Goal: Task Accomplishment & Management: Complete application form

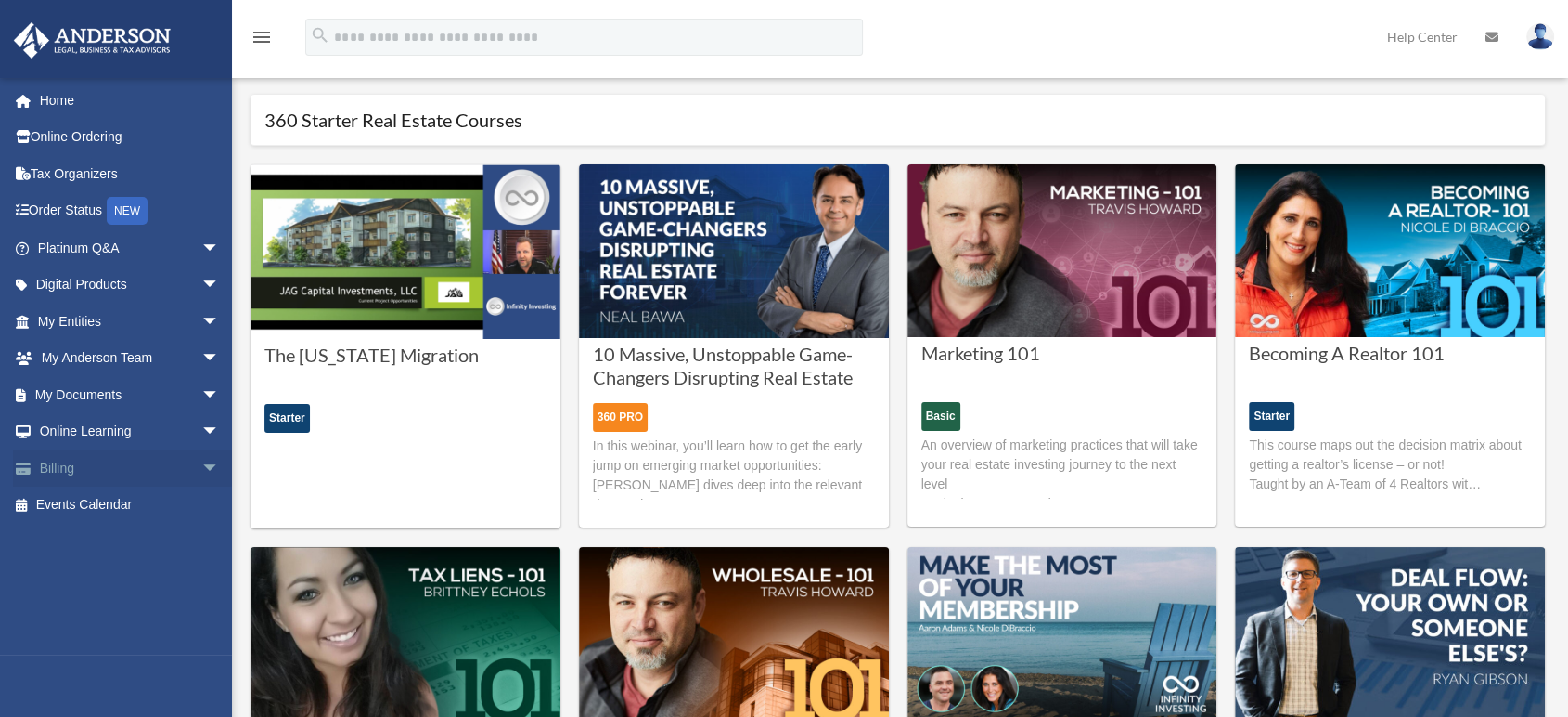
click at [60, 472] on link "Billing arrow_drop_down" at bounding box center [130, 467] width 235 height 37
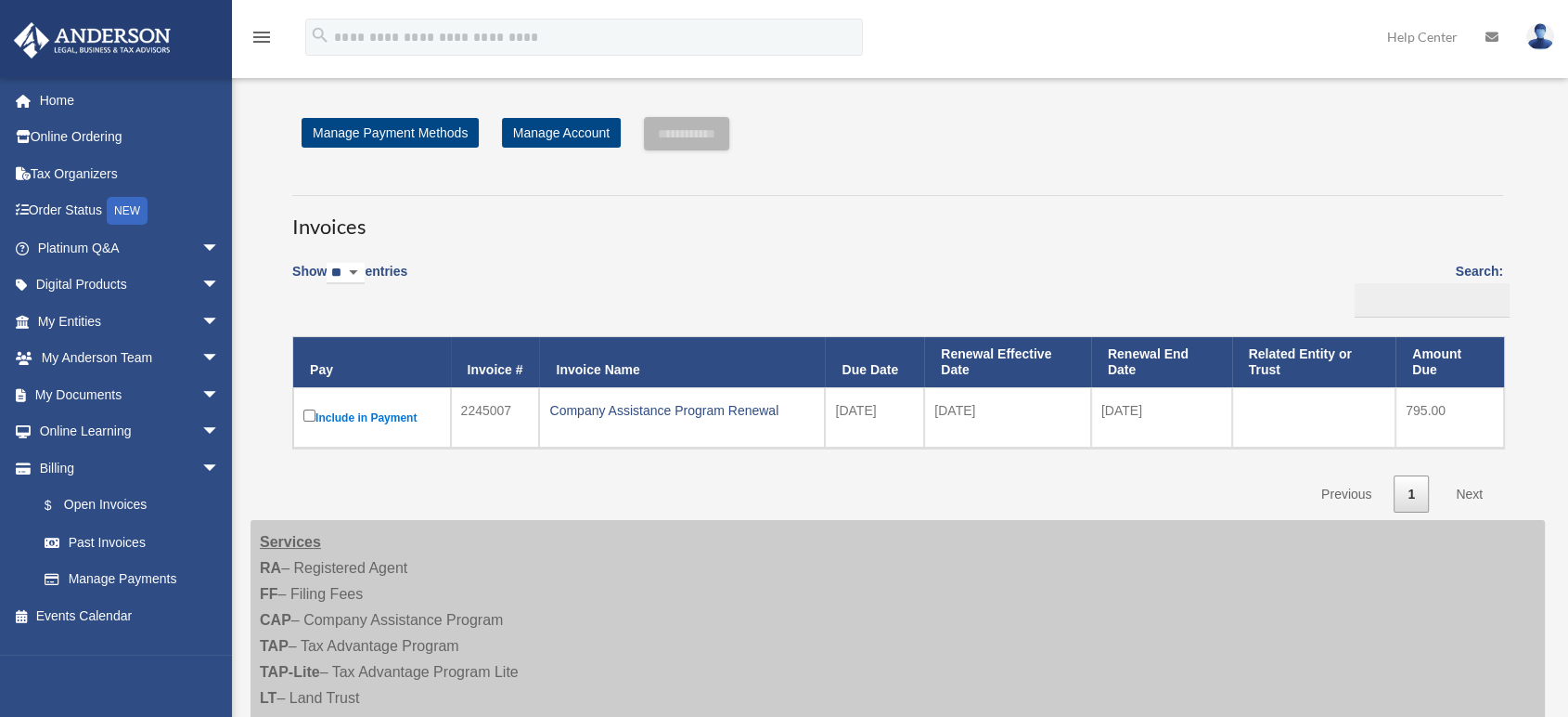
click at [314, 414] on label "Include in Payment" at bounding box center [372, 417] width 137 height 23
click at [729, 132] on input "**********" at bounding box center [687, 134] width 86 height 34
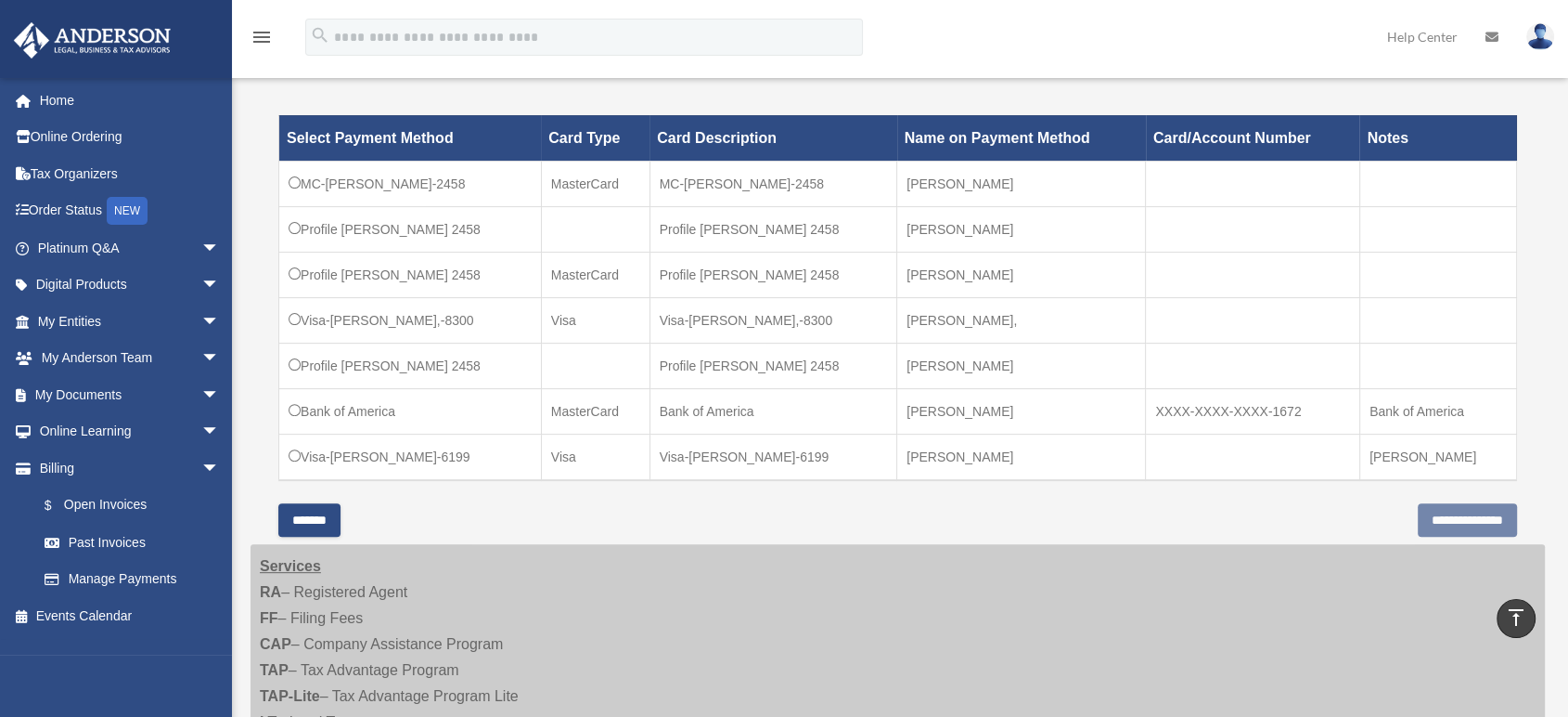
scroll to position [515, 0]
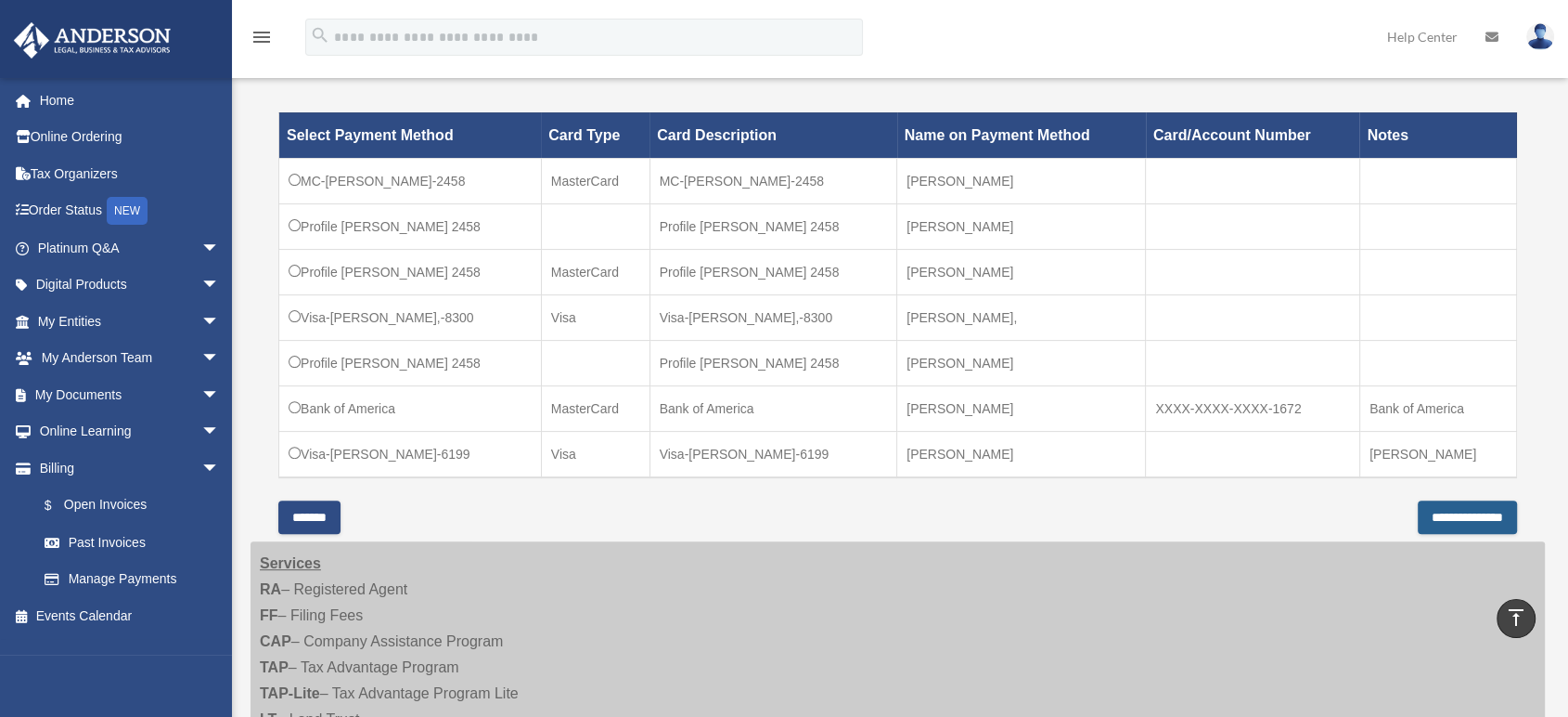
click at [1418, 508] on input "**********" at bounding box center [1468, 517] width 99 height 34
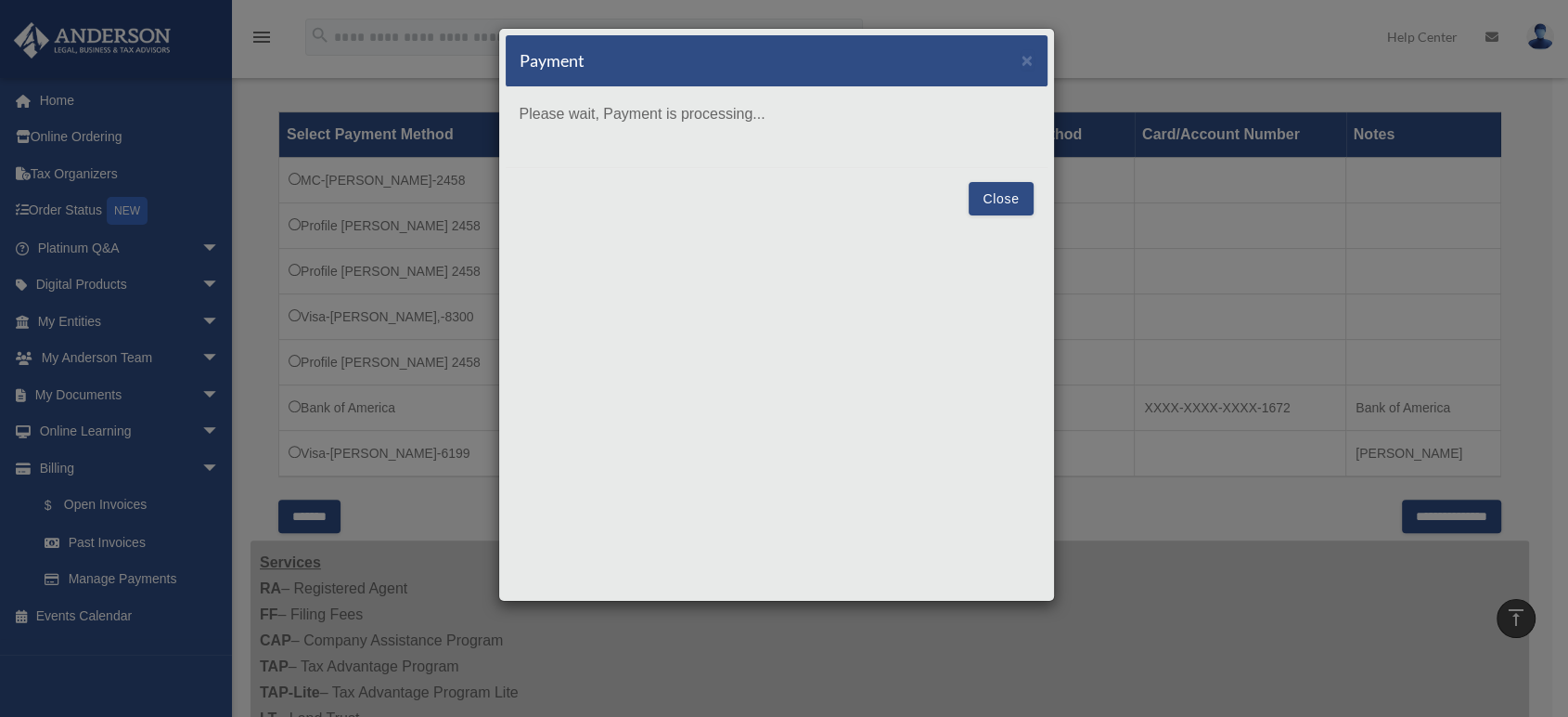
click at [1010, 195] on div "Payment × Please wait, Payment is processing... Close" at bounding box center [777, 314] width 557 height 574
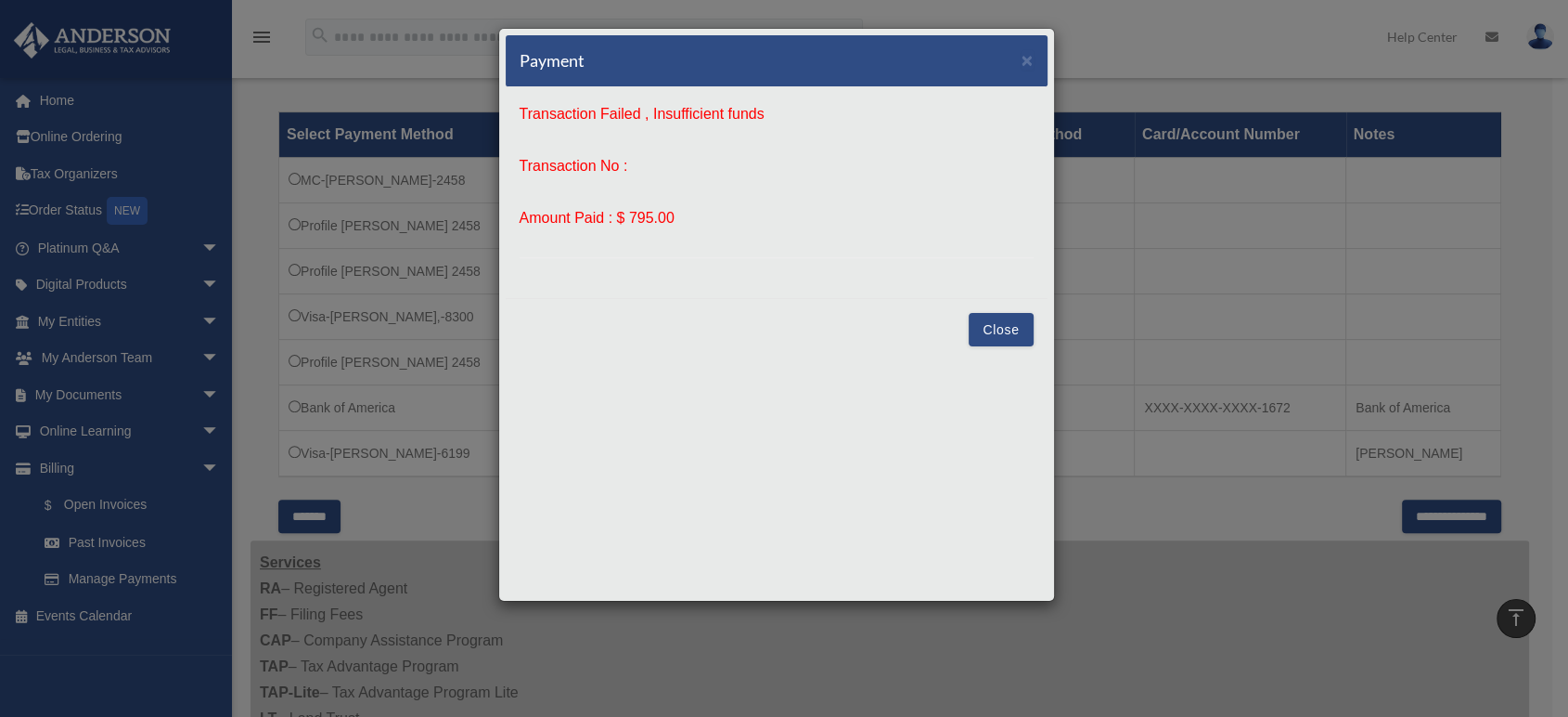
click at [1003, 327] on button "Close" at bounding box center [1000, 330] width 64 height 34
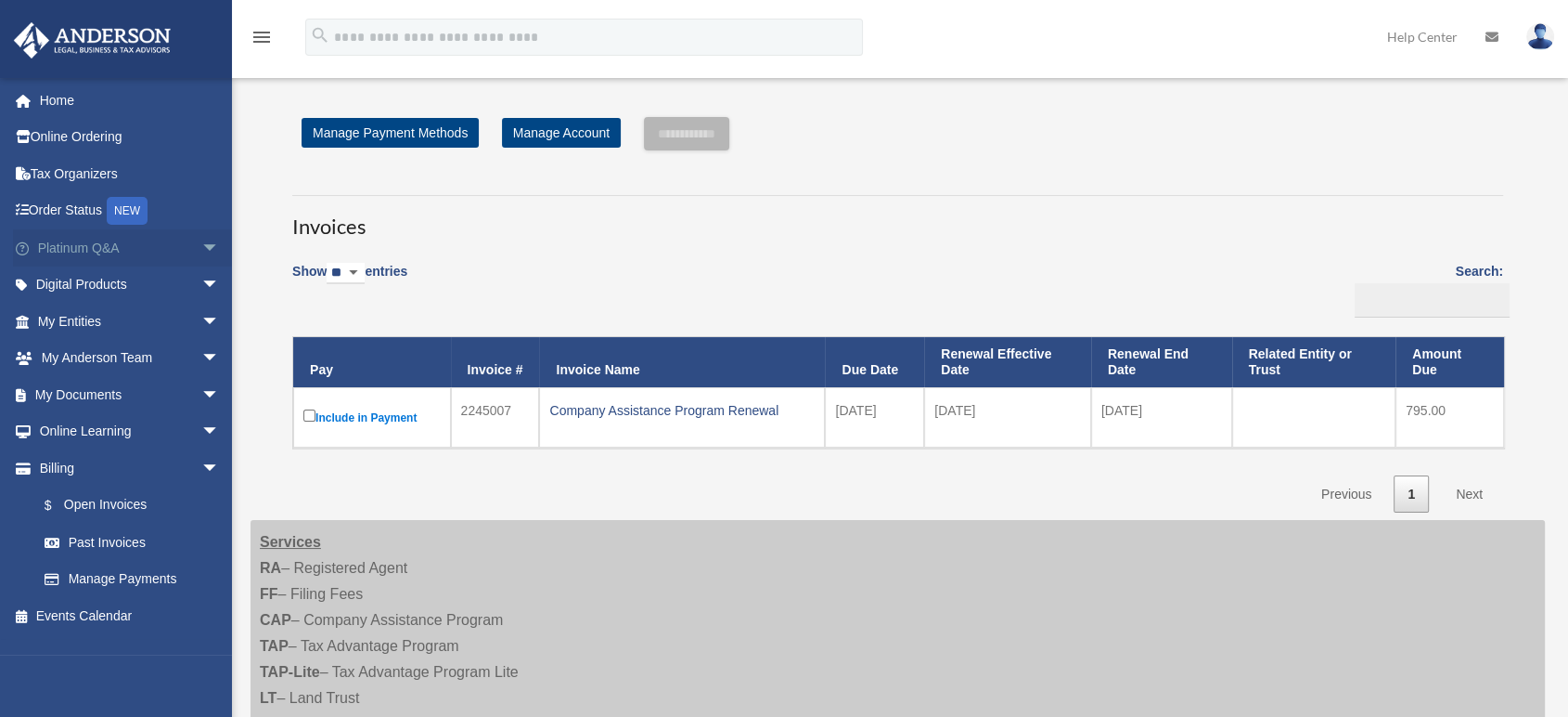
click at [81, 253] on link "Platinum Q&A arrow_drop_down" at bounding box center [130, 248] width 235 height 37
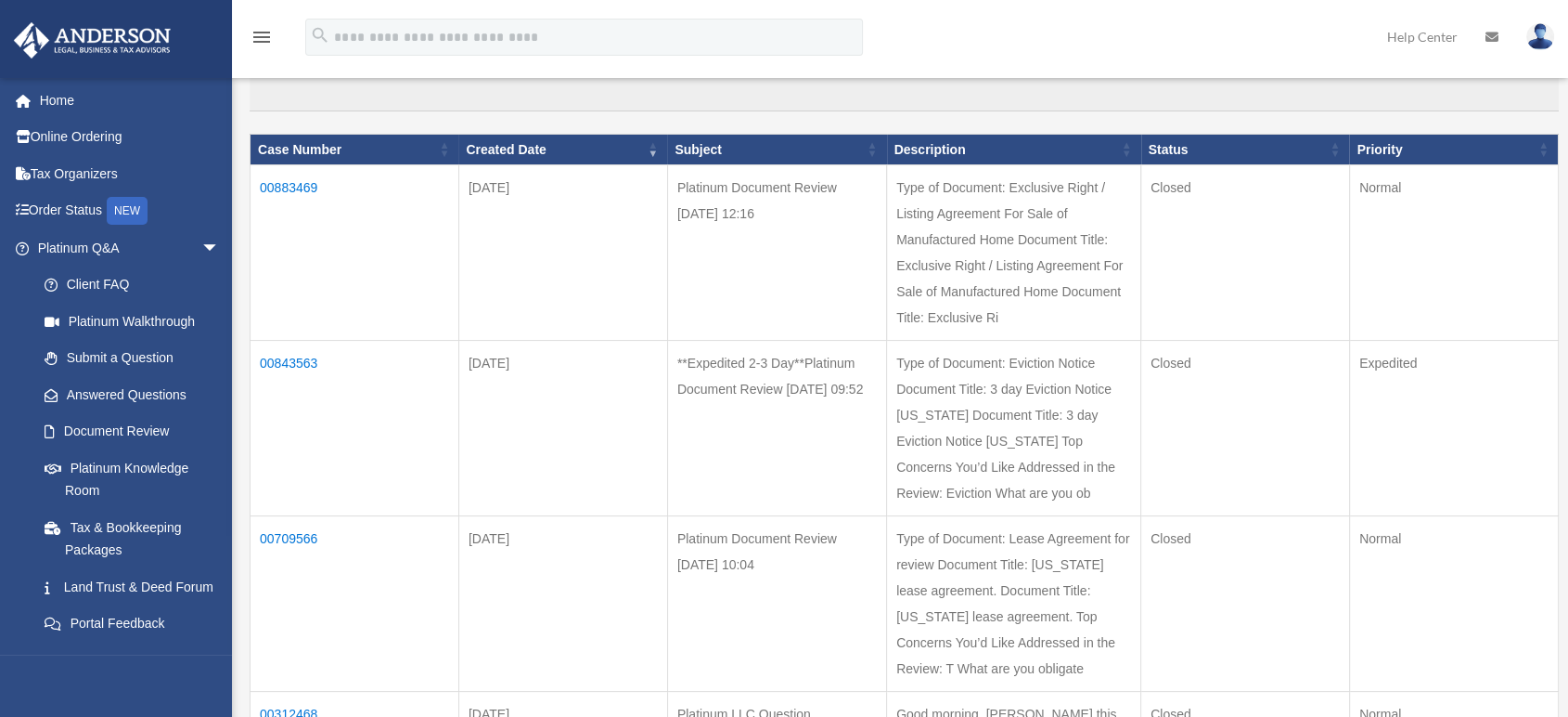
scroll to position [206, 0]
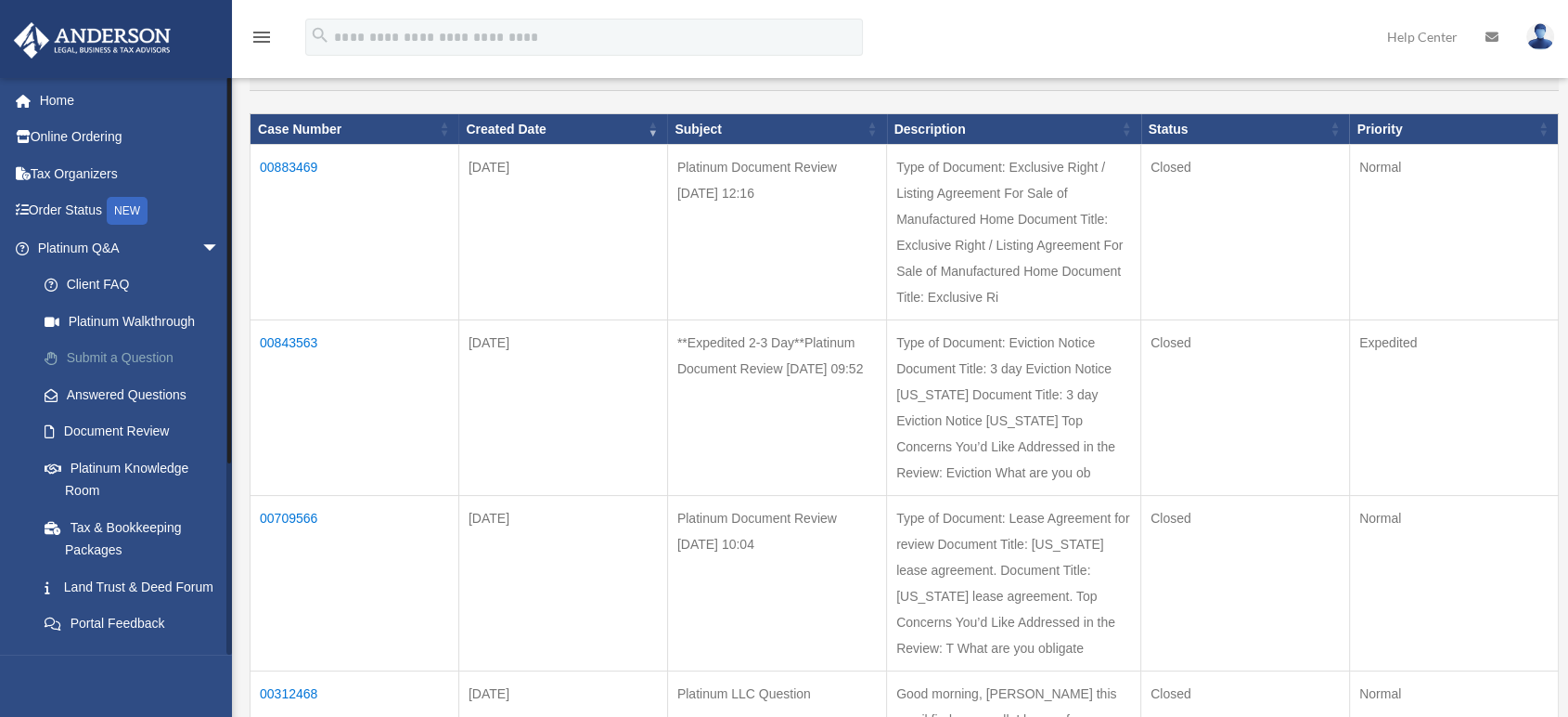
click at [118, 354] on link "Submit a Question" at bounding box center [136, 358] width 222 height 37
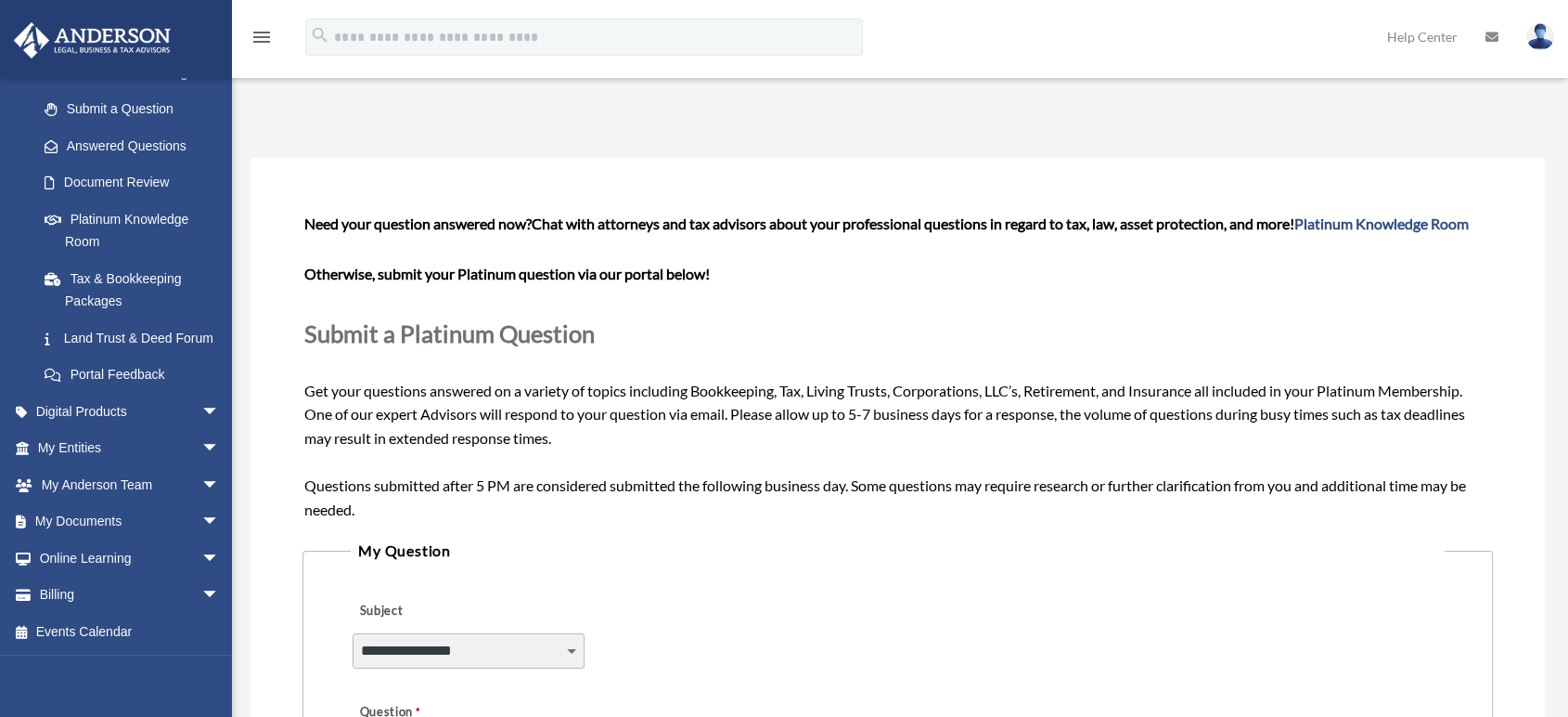
scroll to position [270, 0]
